Goal: Browse casually: Explore the website without a specific task or goal

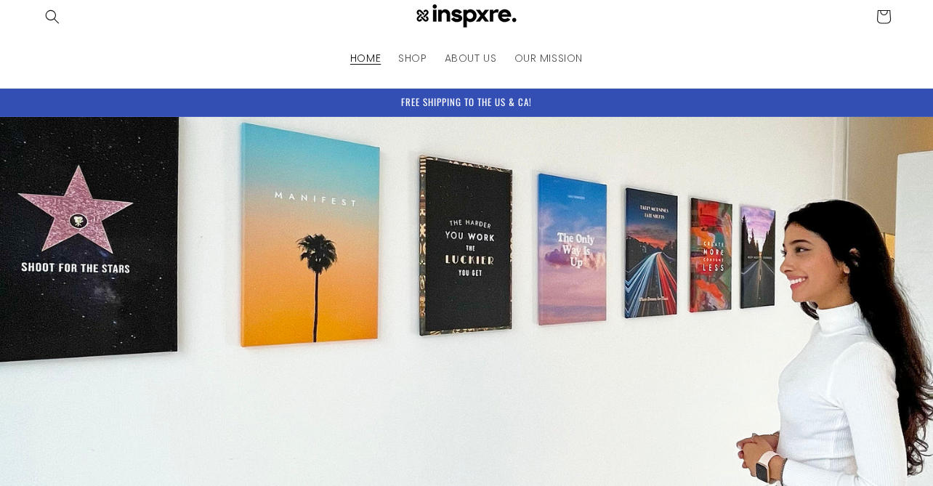
scroll to position [19, 0]
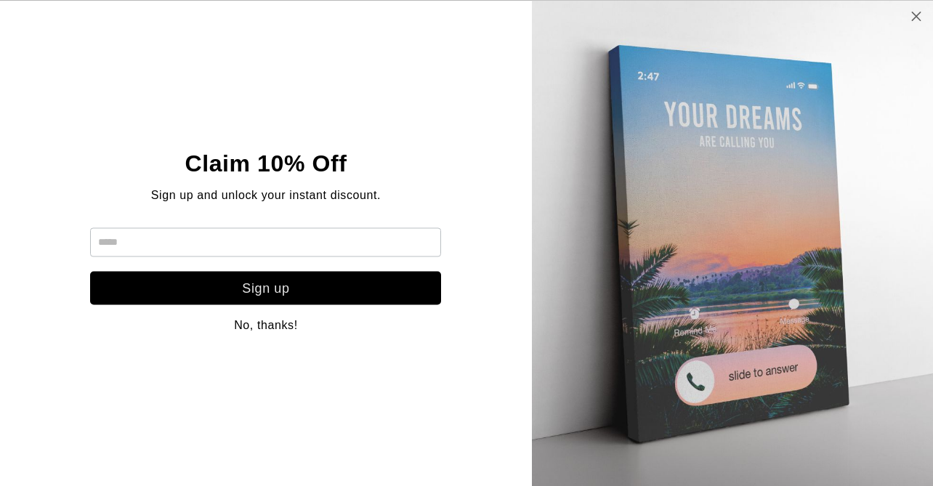
click at [918, 15] on icon at bounding box center [916, 16] width 12 height 12
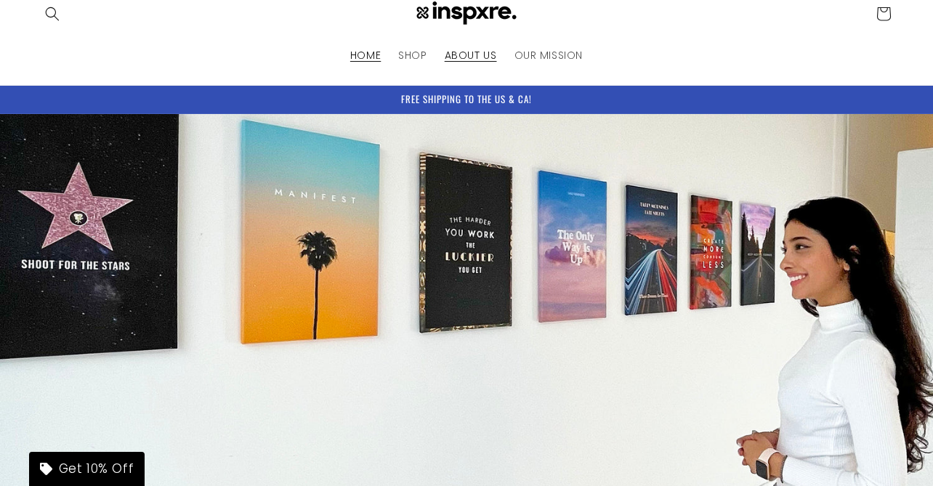
click at [484, 52] on span "ABOUT US" at bounding box center [471, 55] width 52 height 13
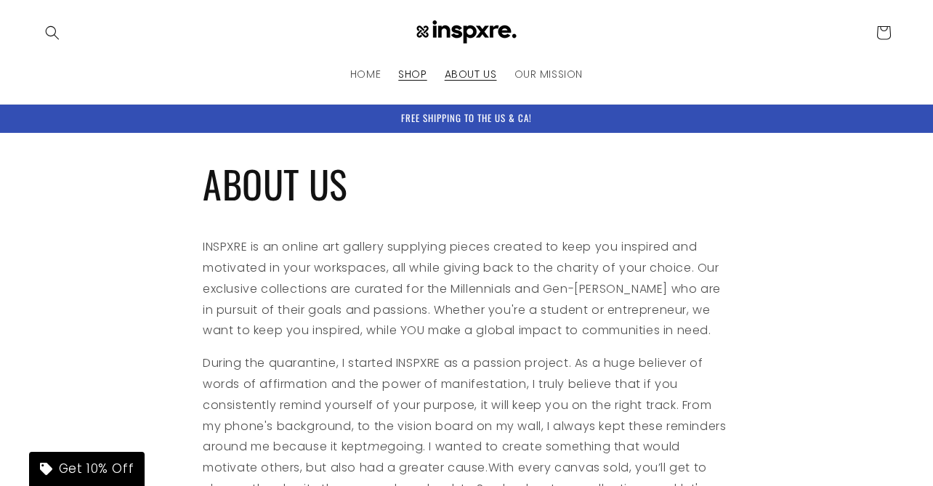
click at [407, 73] on span "SHOP" at bounding box center [412, 74] width 28 height 13
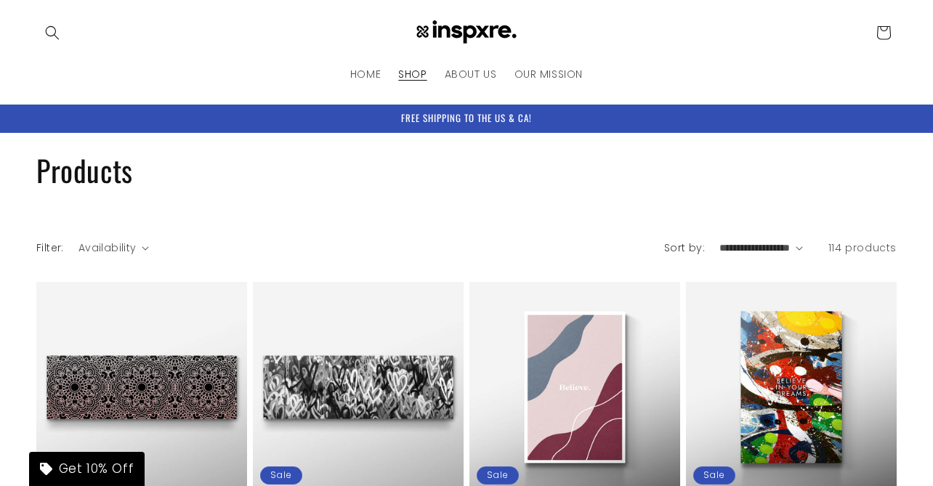
click at [458, 32] on img at bounding box center [466, 32] width 116 height 25
